Goal: Contribute content: Contribute content

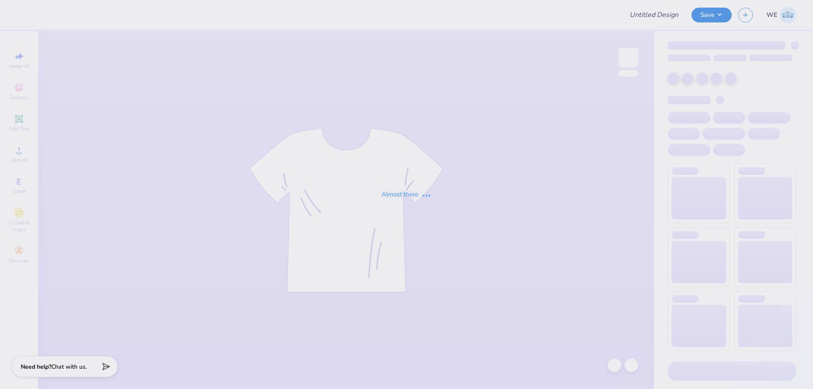
type input "Pike Roadtrip Fall25"
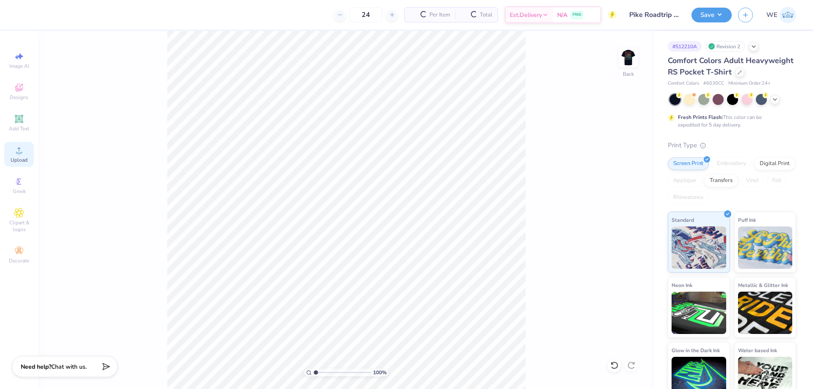
click at [17, 155] on icon at bounding box center [19, 150] width 10 height 10
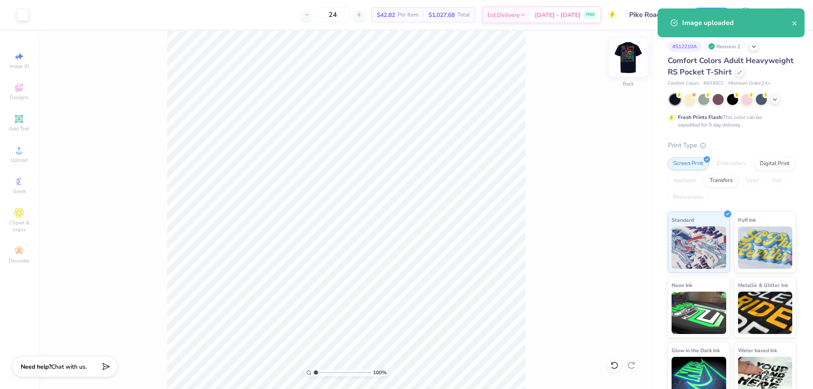
click at [634, 62] on img at bounding box center [629, 58] width 34 height 34
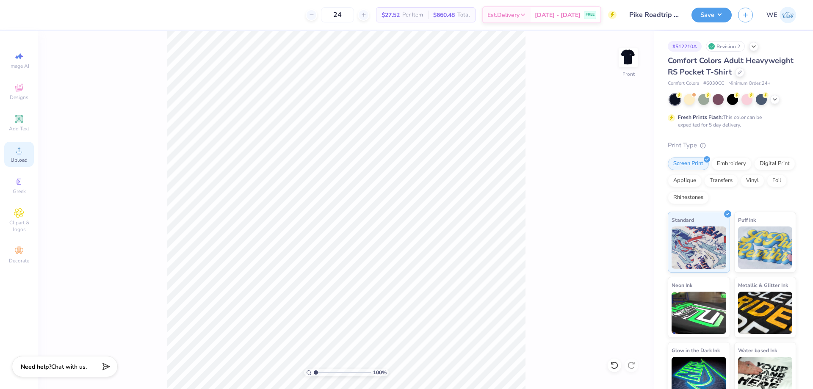
click at [17, 158] on span "Upload" at bounding box center [19, 160] width 17 height 7
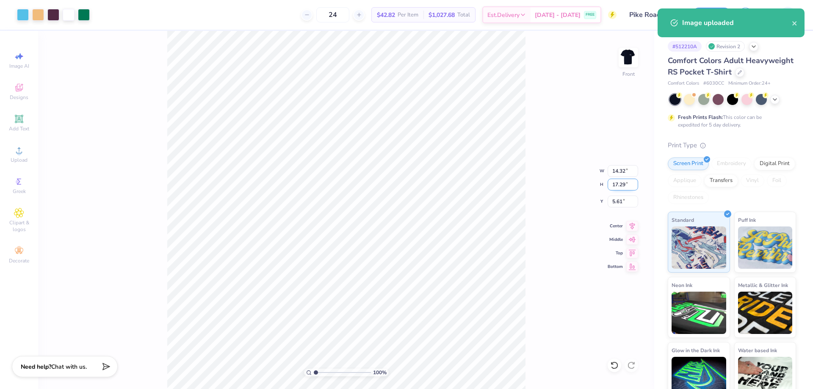
click at [614, 181] on input "17.29" at bounding box center [623, 185] width 31 height 12
type input "15"
type input "12.43"
type input "15.00"
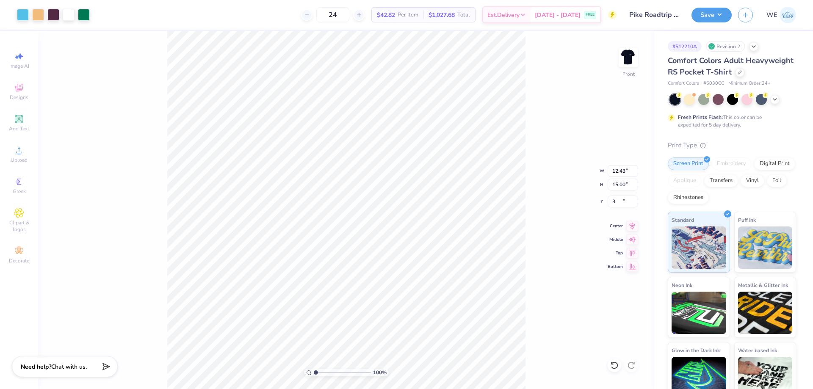
type input "3.00"
click at [712, 12] on button "Save" at bounding box center [712, 13] width 40 height 15
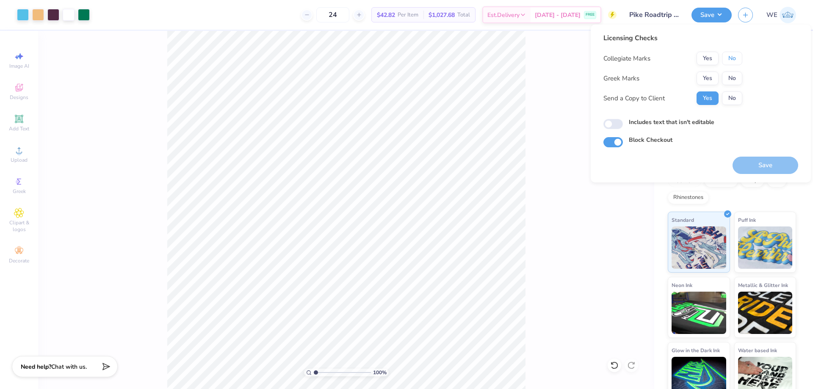
drag, startPoint x: 730, startPoint y: 61, endPoint x: 726, endPoint y: 67, distance: 6.7
click at [729, 62] on button "No" at bounding box center [732, 59] width 20 height 14
click at [712, 81] on button "Yes" at bounding box center [708, 79] width 22 height 14
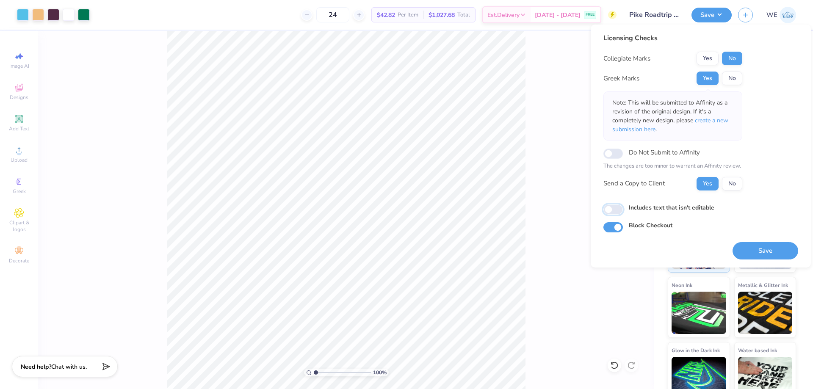
click at [610, 209] on input "Includes text that isn't editable" at bounding box center [613, 210] width 19 height 10
checkbox input "true"
click at [747, 250] on button "Save" at bounding box center [766, 250] width 66 height 17
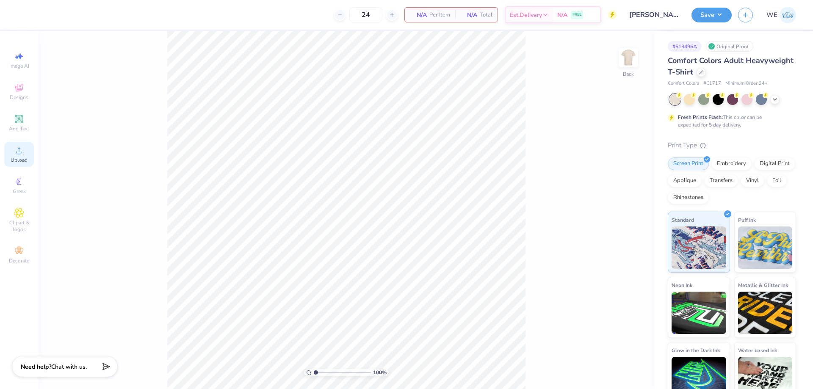
click at [27, 152] on div "Upload" at bounding box center [19, 154] width 30 height 25
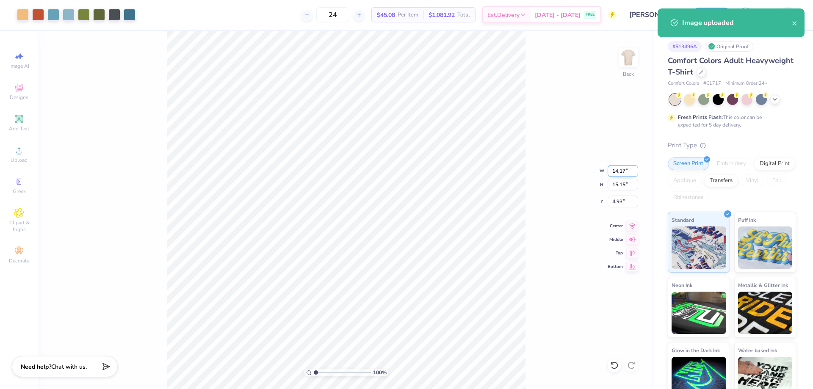
click at [622, 172] on input "14.17" at bounding box center [623, 171] width 31 height 12
type input "12.00"
type input "12.82"
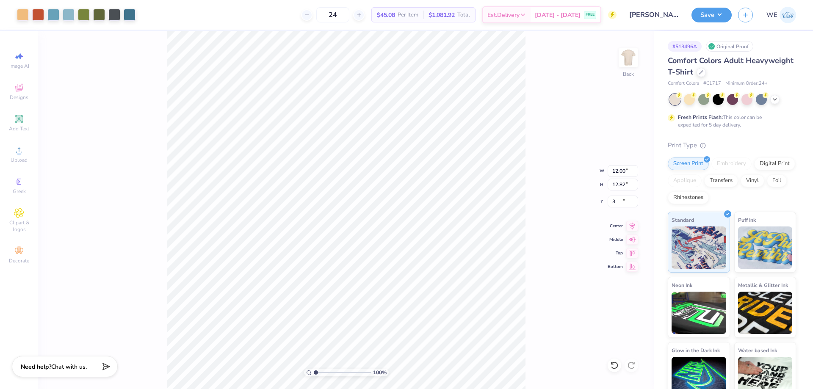
type input "3.00"
click at [712, 21] on button "Save" at bounding box center [712, 13] width 40 height 15
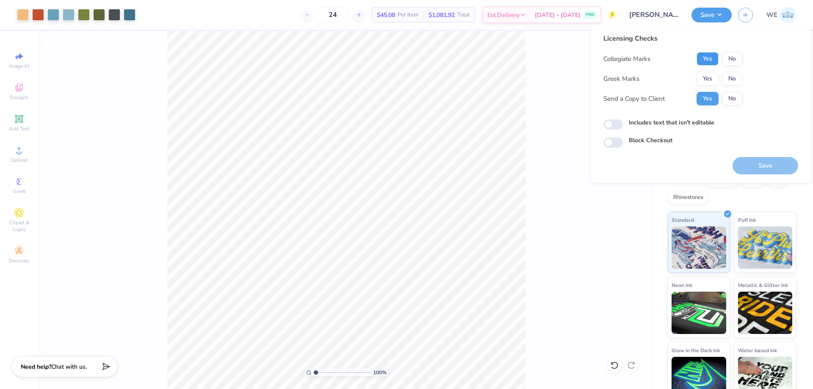
click at [717, 57] on button "Yes" at bounding box center [708, 59] width 22 height 14
drag, startPoint x: 737, startPoint y: 72, endPoint x: 729, endPoint y: 79, distance: 11.1
click at [737, 72] on div "Collegiate Marks Yes No Greek Marks Yes No Send a Copy to Client Yes No" at bounding box center [673, 78] width 139 height 53
click at [728, 81] on button "No" at bounding box center [732, 79] width 20 height 14
click at [620, 122] on input "Includes text that isn't editable" at bounding box center [613, 124] width 19 height 10
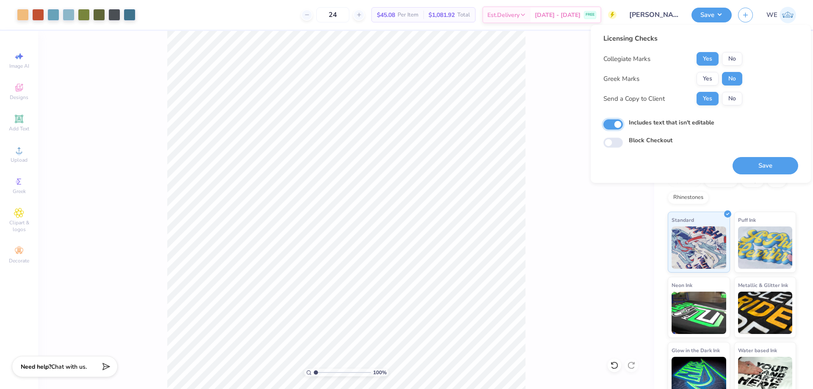
checkbox input "true"
click at [763, 167] on button "Save" at bounding box center [766, 165] width 66 height 17
